Goal: Task Accomplishment & Management: Use online tool/utility

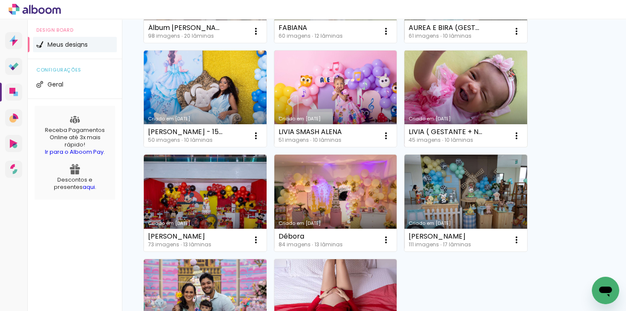
scroll to position [733, 0]
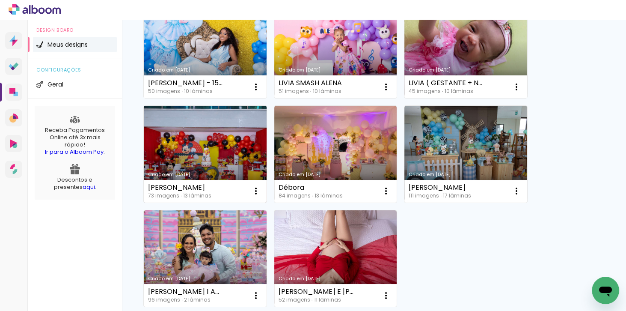
click at [202, 145] on link "Criado em [DATE]" at bounding box center [205, 154] width 123 height 97
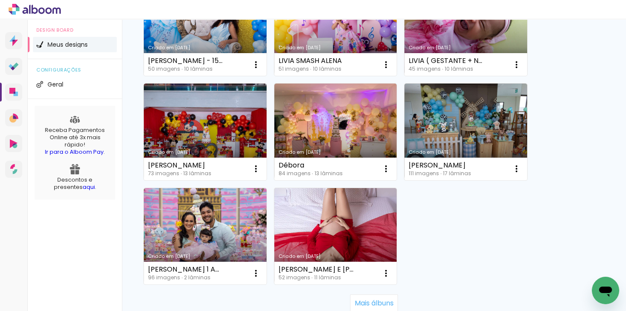
scroll to position [758, 0]
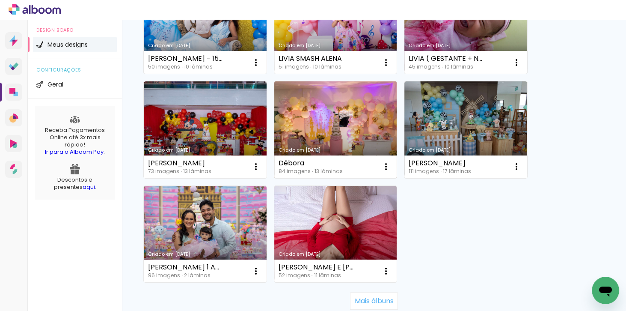
click at [337, 127] on link "Criado em [DATE]" at bounding box center [335, 129] width 123 height 97
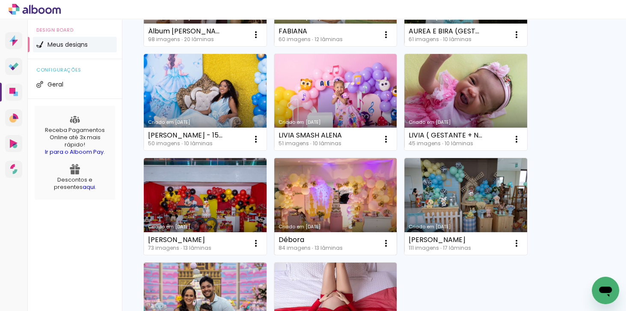
scroll to position [709, 0]
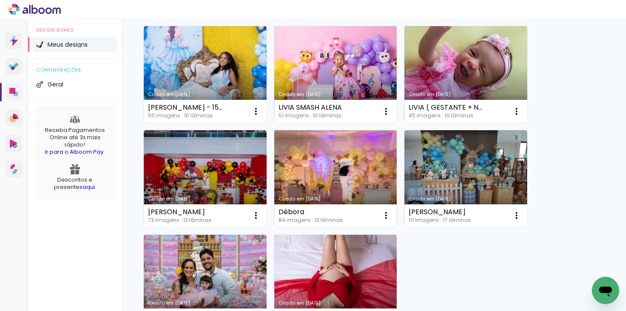
click at [333, 169] on link "Criado em [DATE]" at bounding box center [335, 178] width 123 height 97
